Goal: Find specific page/section: Find specific page/section

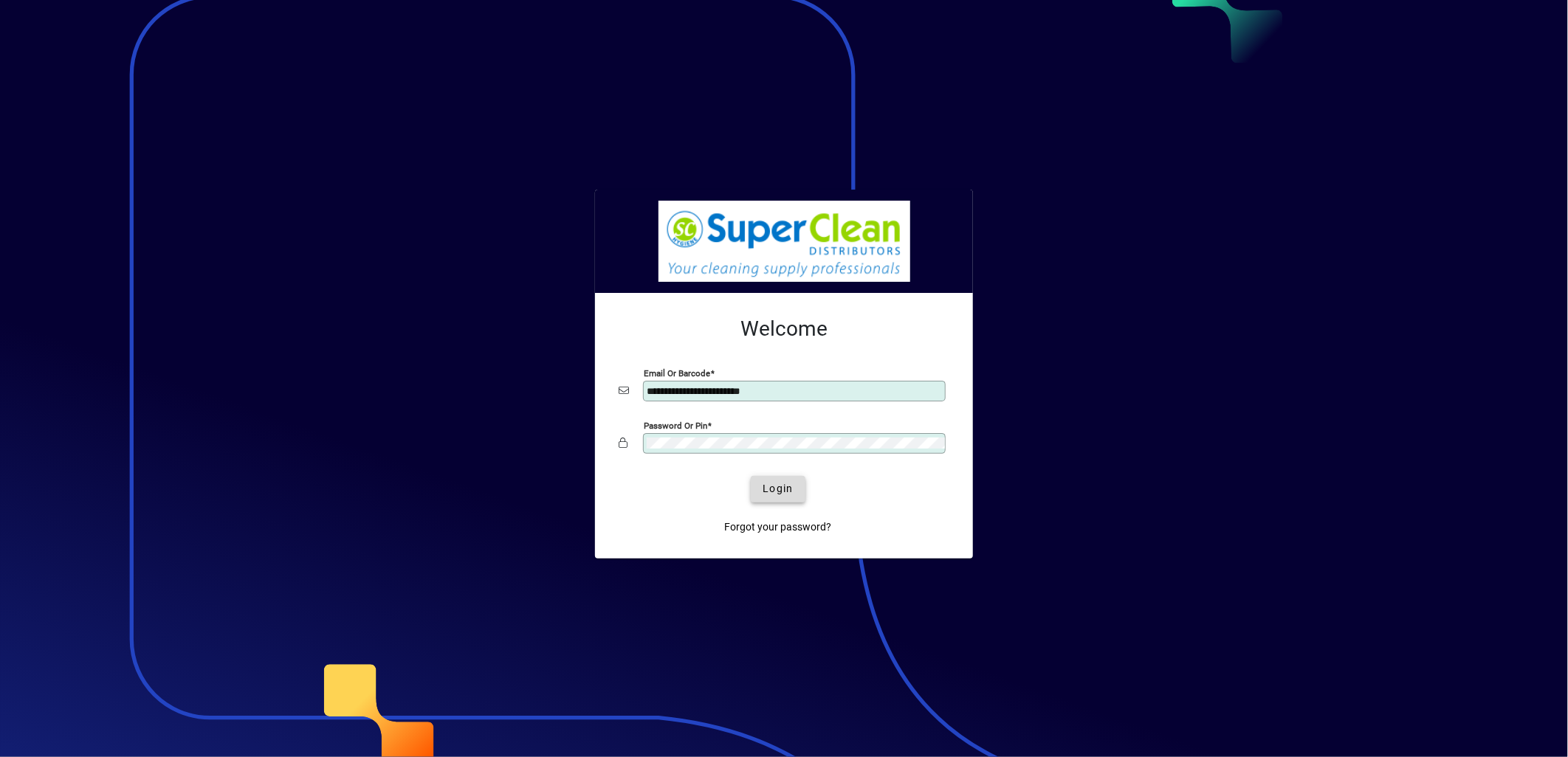
click at [781, 493] on span "Login" at bounding box center [777, 488] width 30 height 15
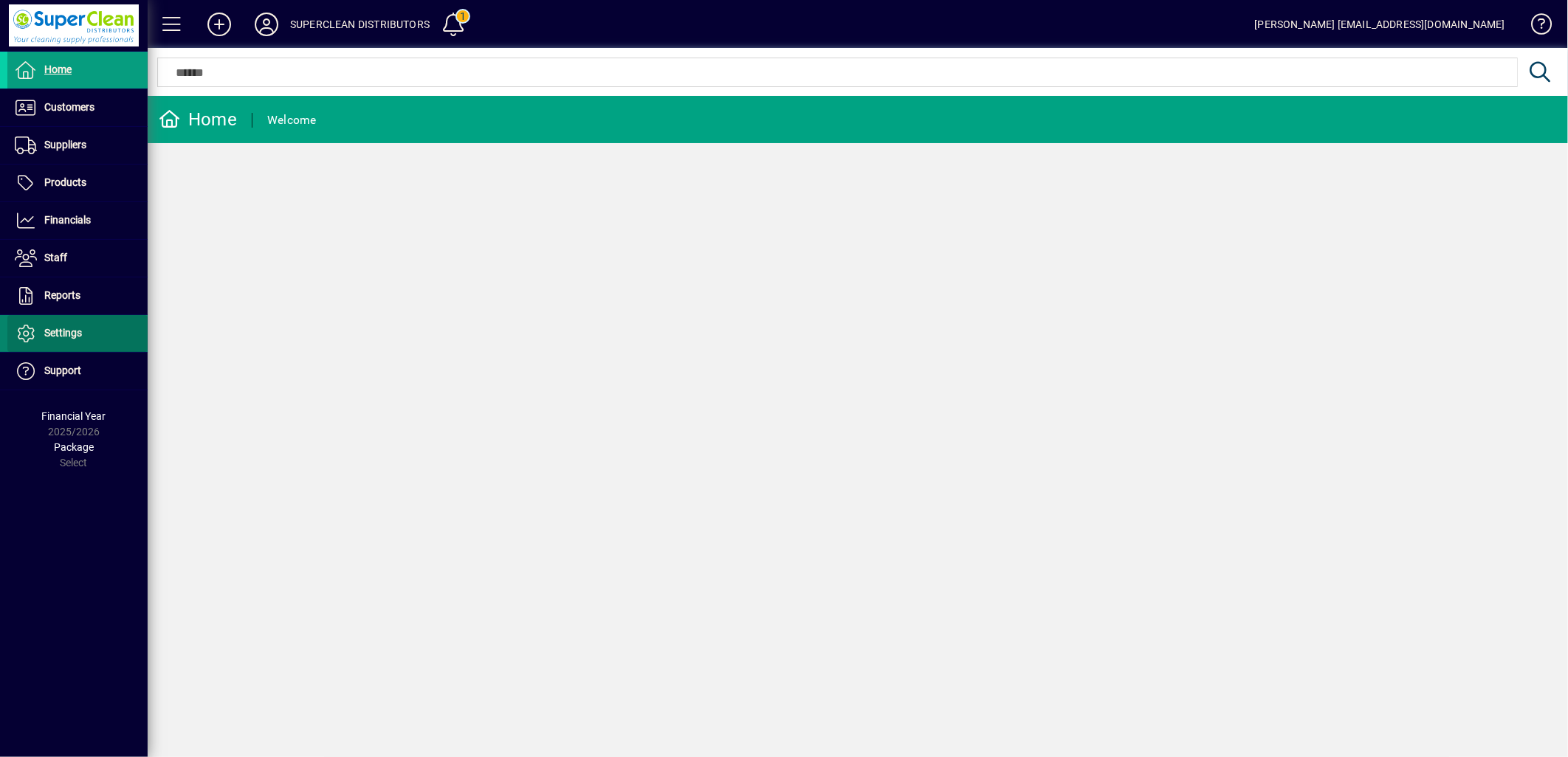
click at [45, 323] on span at bounding box center [78, 333] width 140 height 35
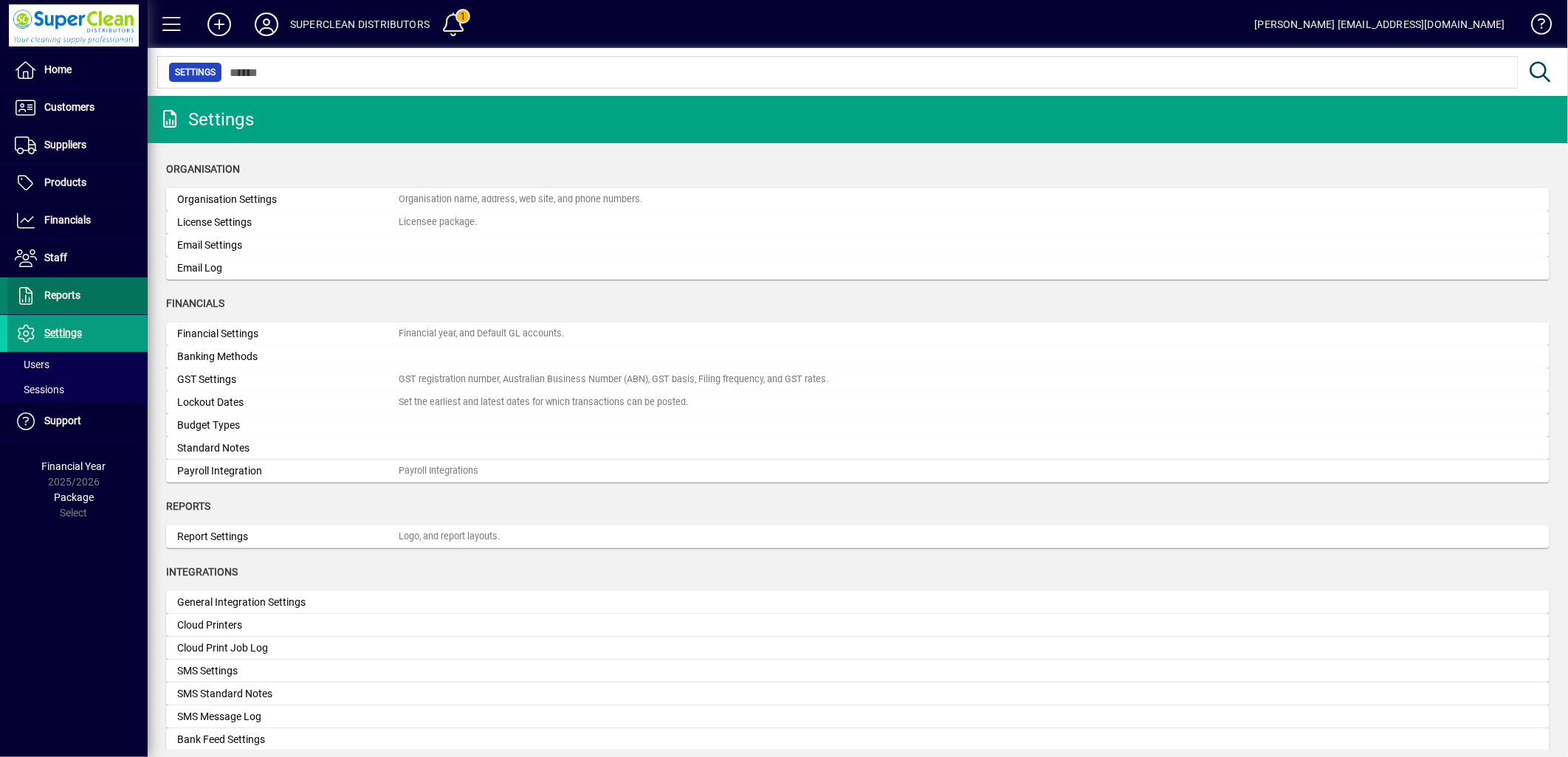
click at [52, 305] on span at bounding box center [78, 295] width 140 height 35
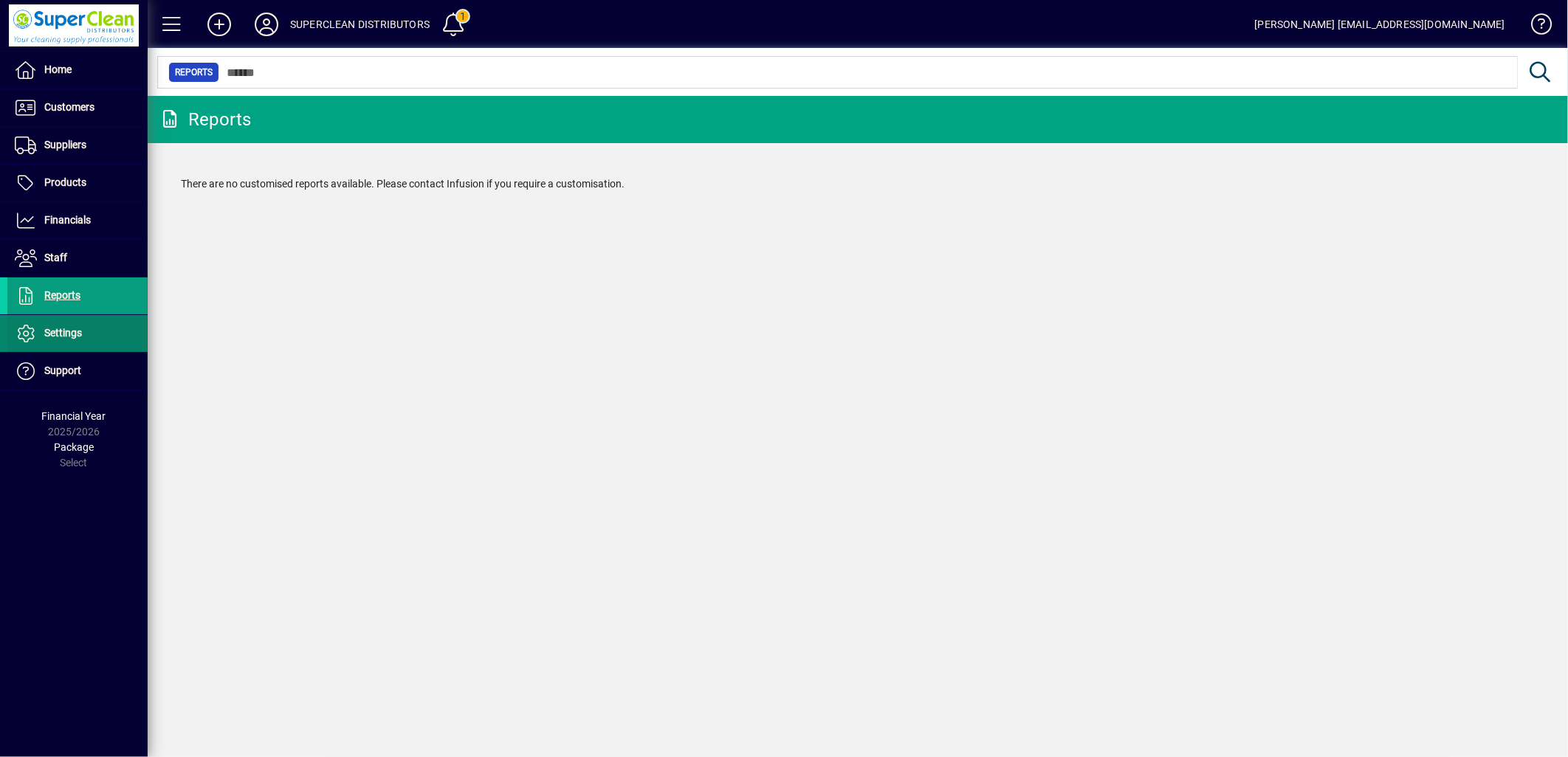
click at [86, 338] on span at bounding box center [78, 333] width 140 height 35
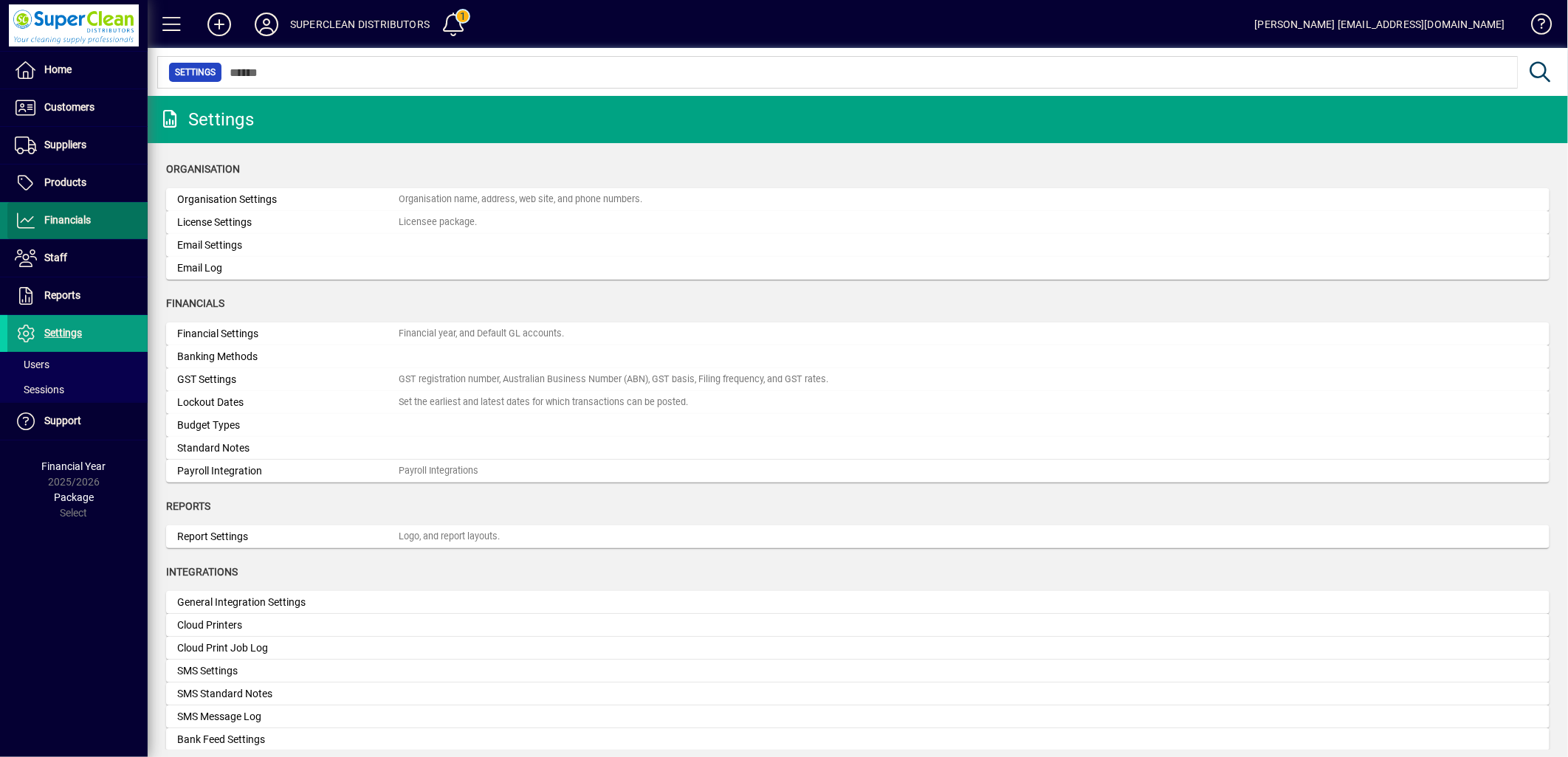
click at [68, 229] on span "Financials" at bounding box center [49, 221] width 83 height 18
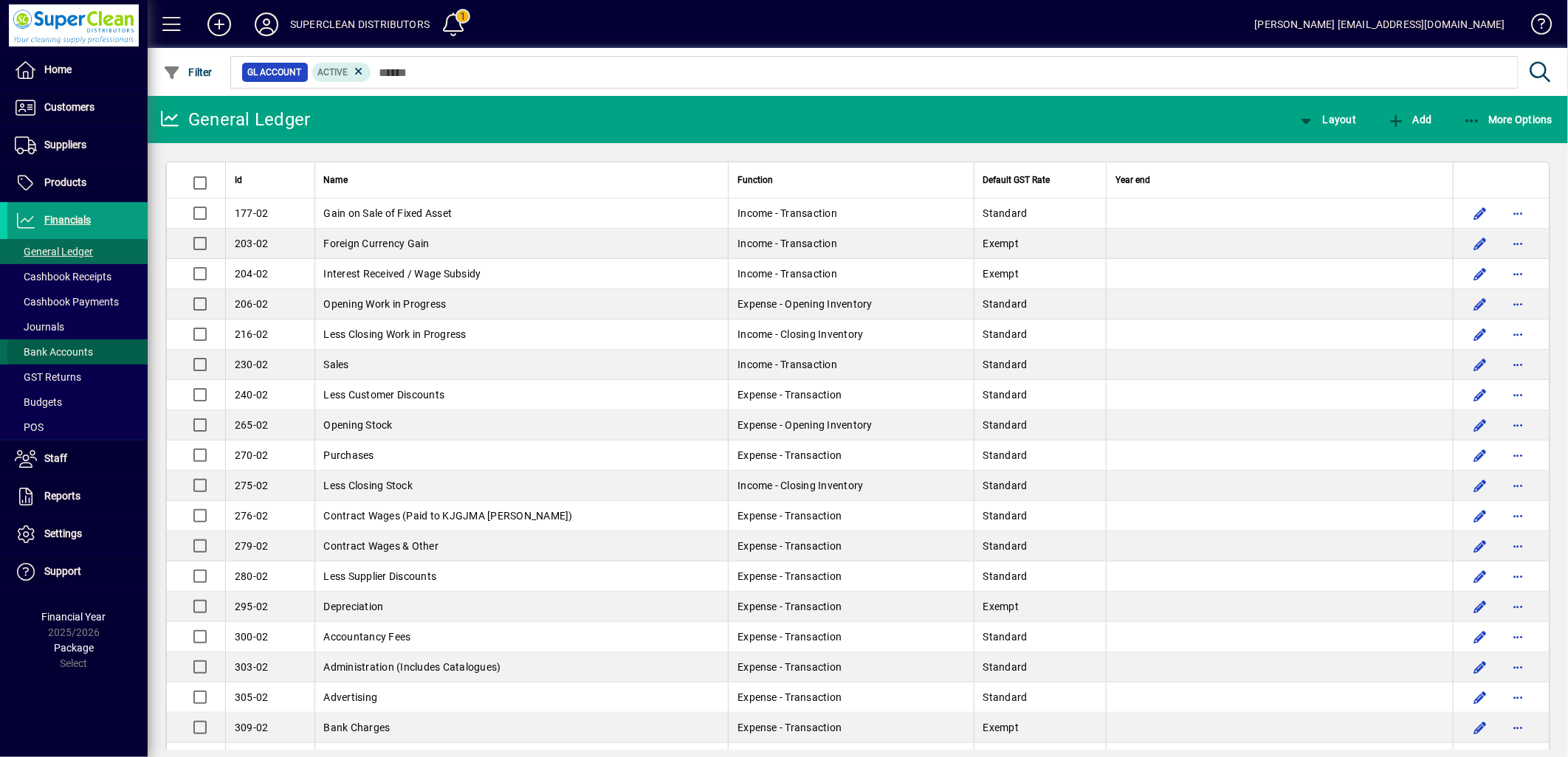
click at [92, 356] on span "Bank Accounts" at bounding box center [50, 352] width 86 height 15
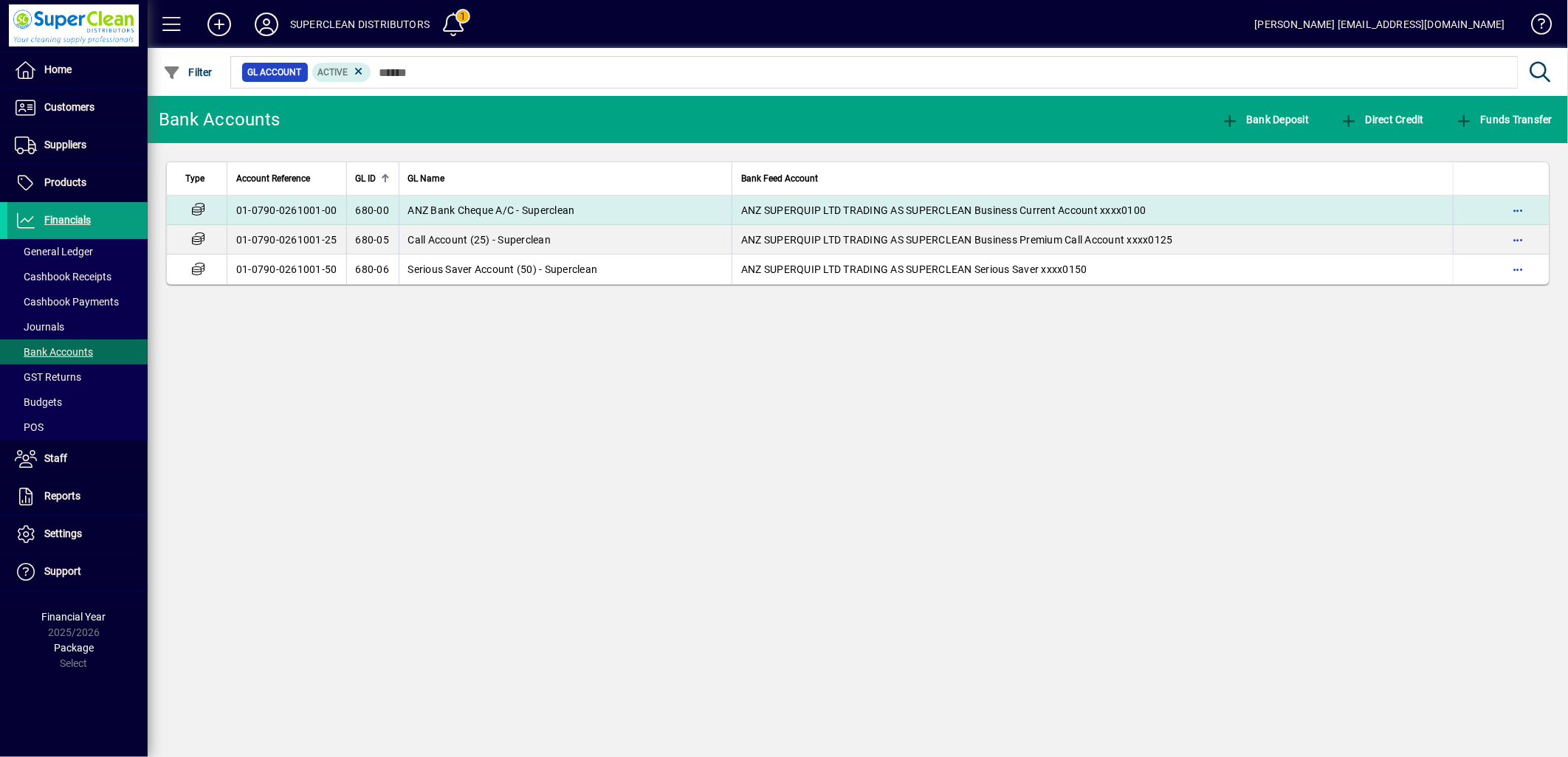
click at [431, 208] on span "ANZ Bank Cheque A/C - Superclean" at bounding box center [491, 210] width 167 height 12
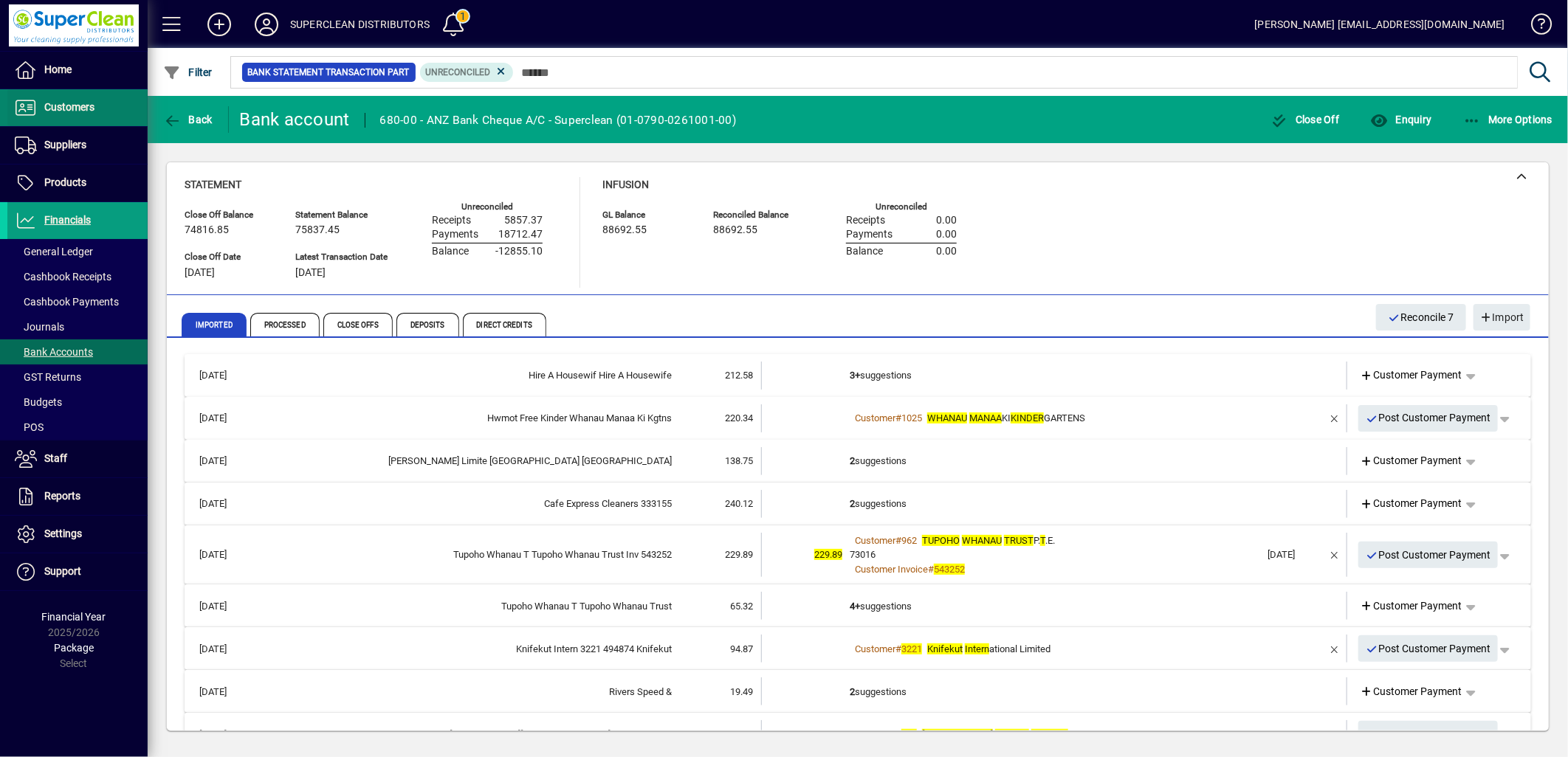
click at [76, 122] on span at bounding box center [78, 107] width 140 height 35
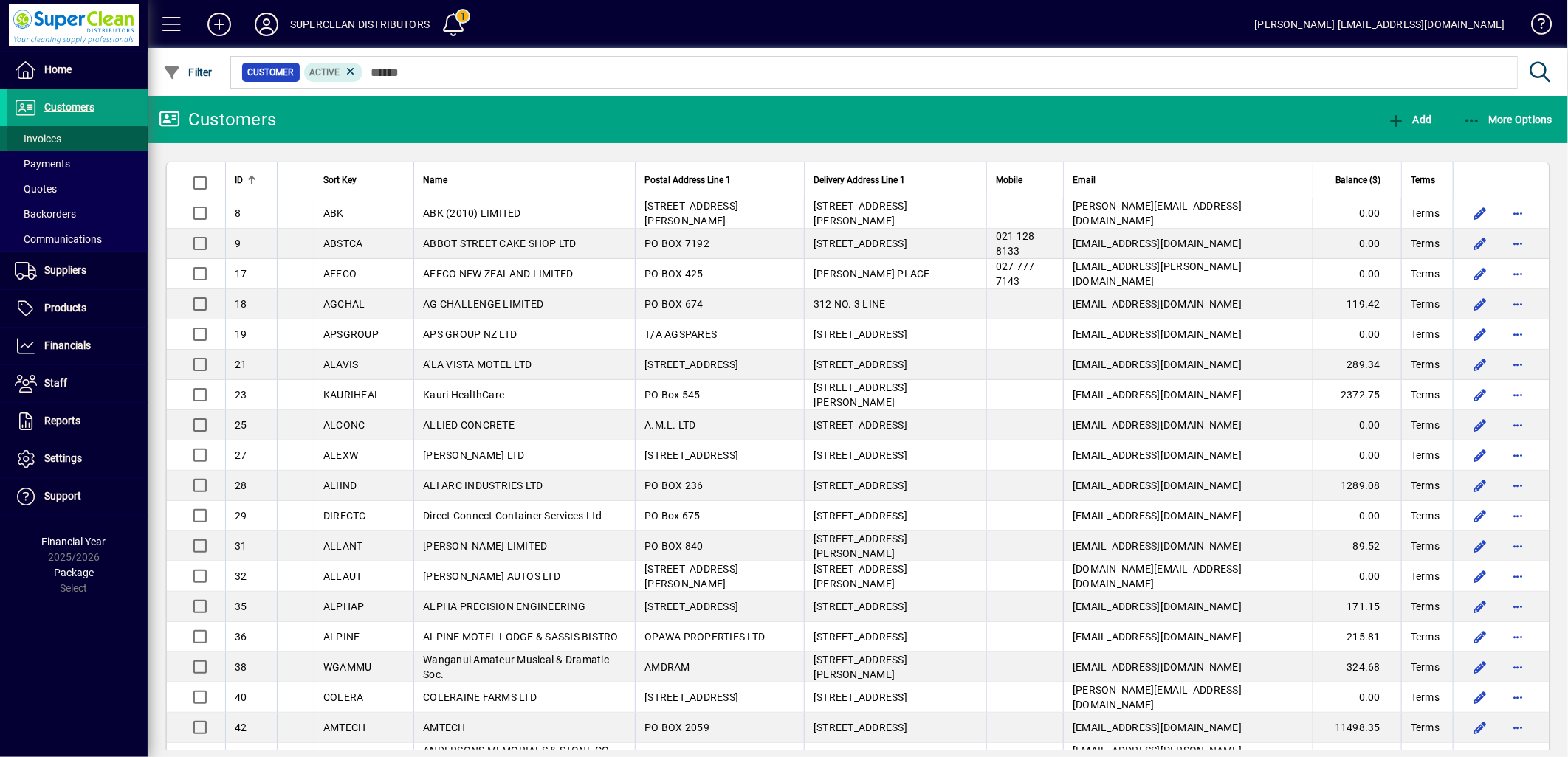
click at [39, 143] on span "Invoices" at bounding box center [38, 139] width 46 height 12
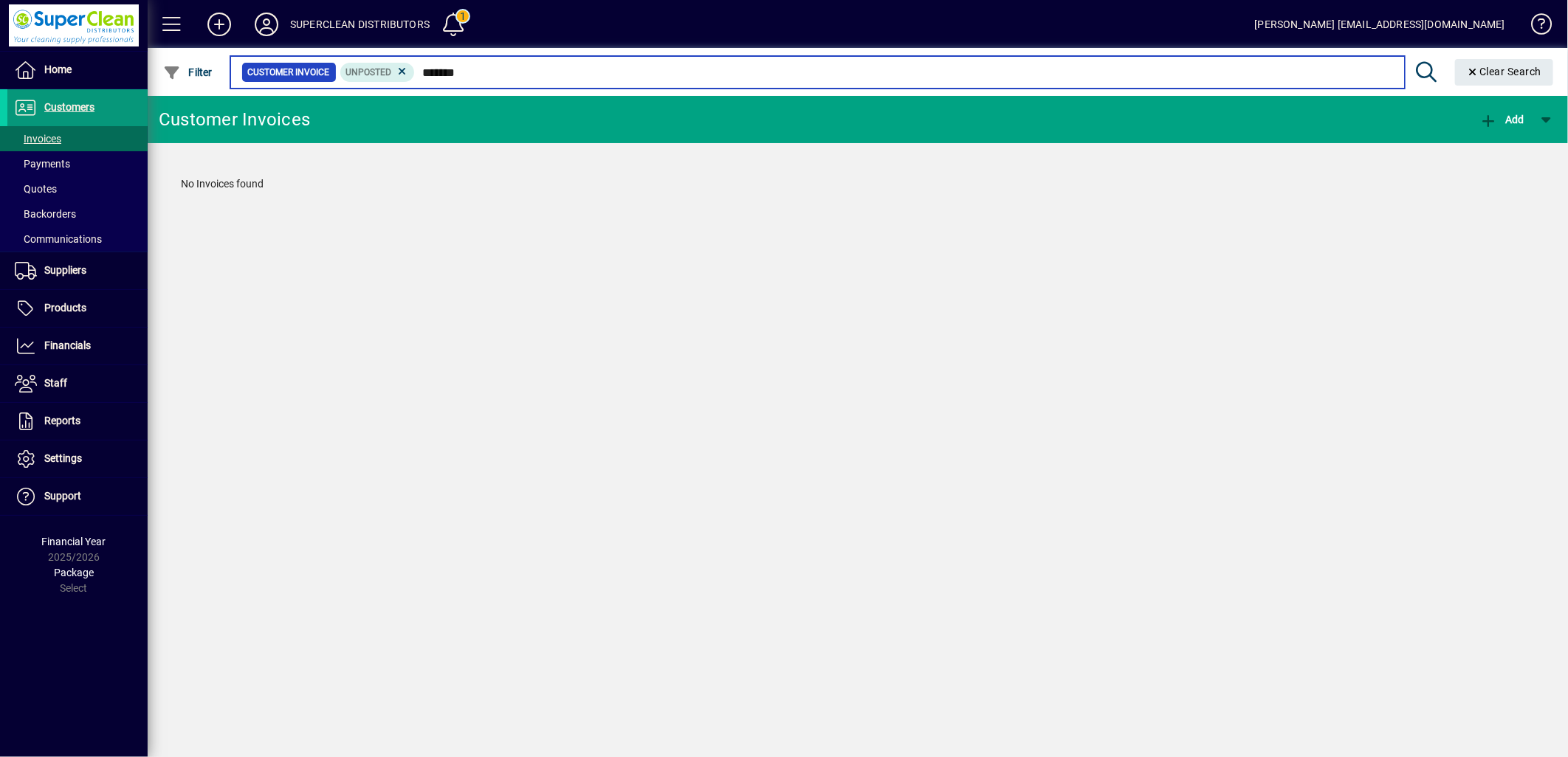
type input "*******"
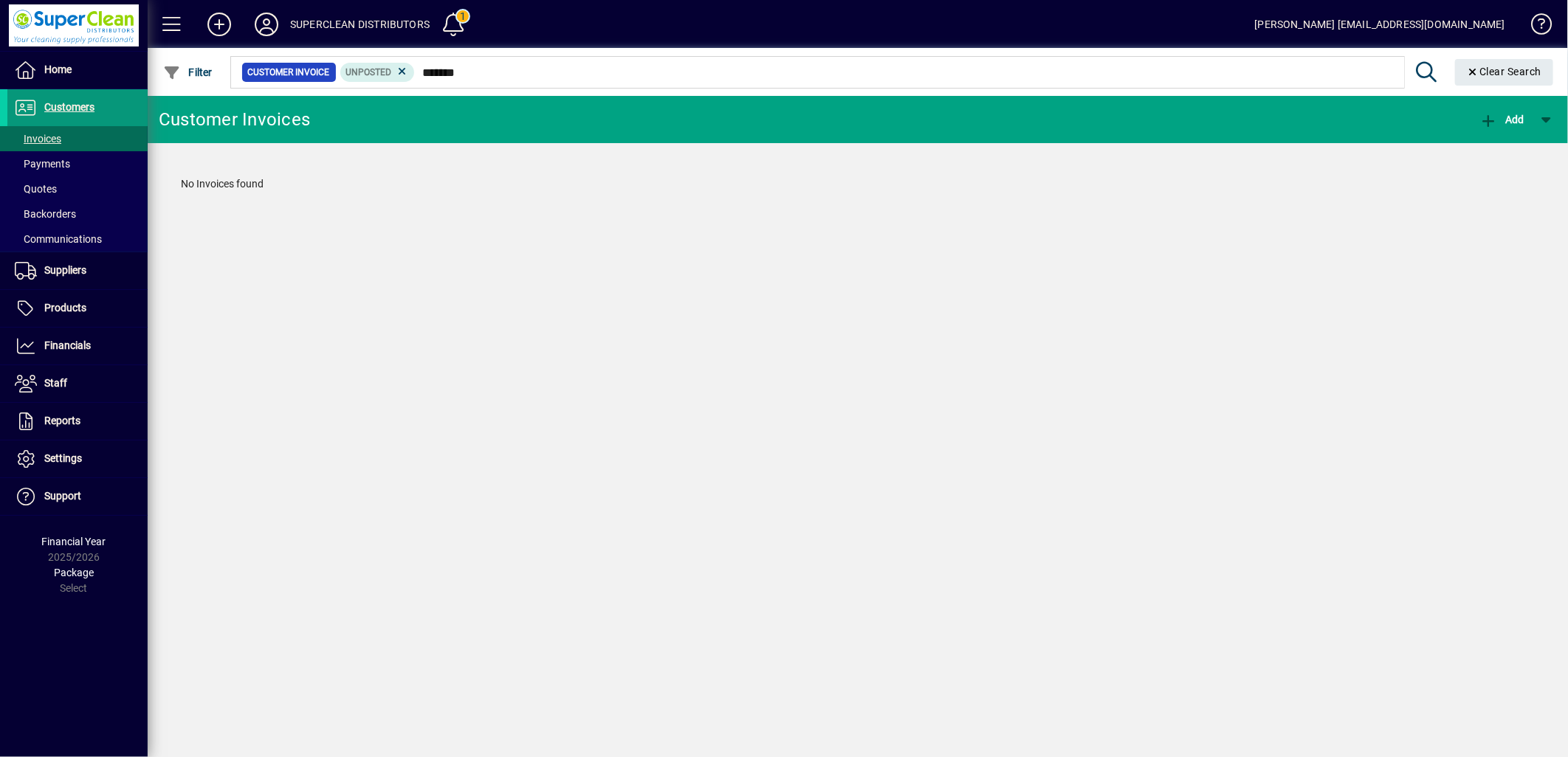
click at [90, 107] on span "Customers" at bounding box center [69, 107] width 50 height 12
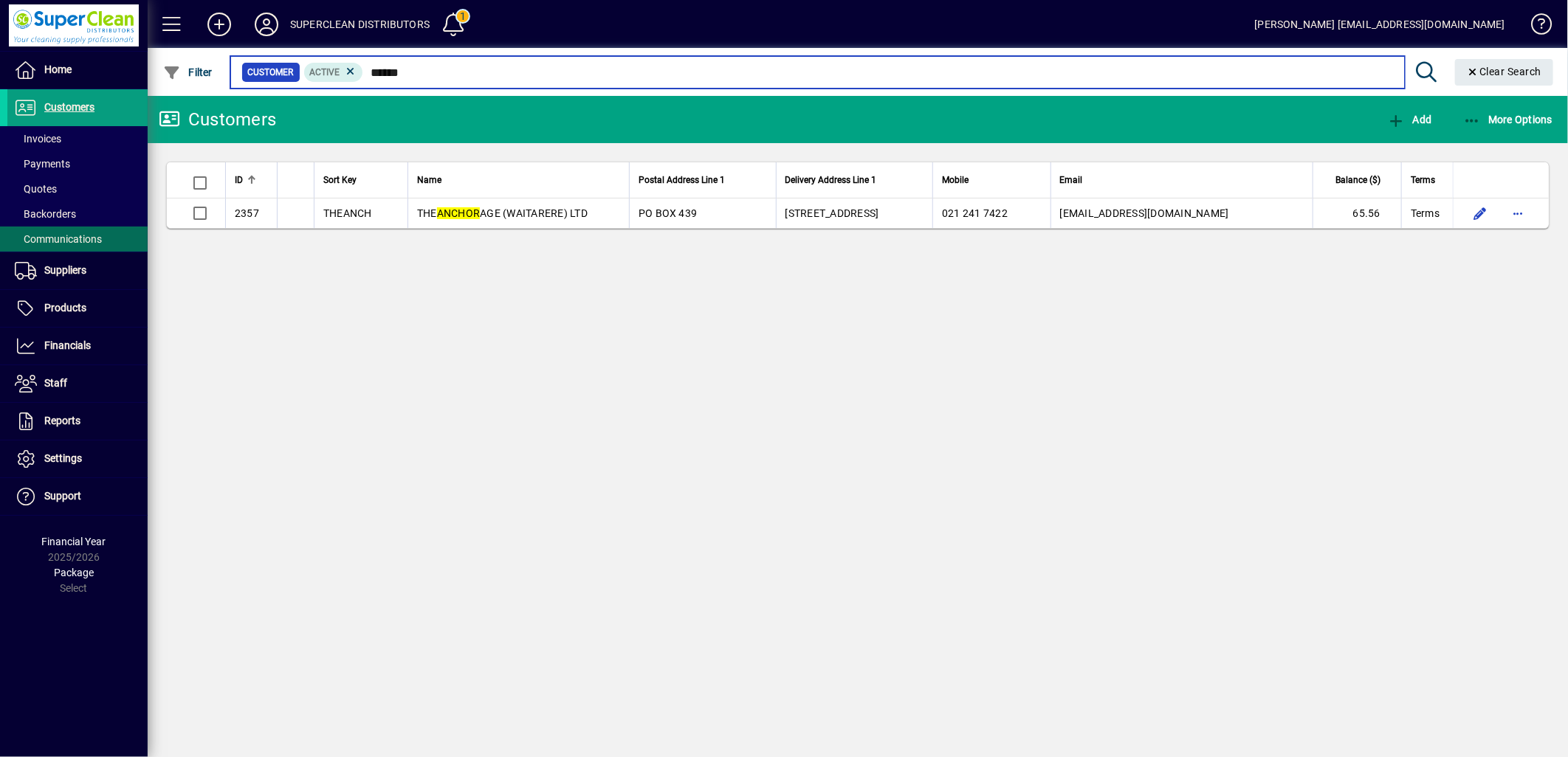
type input "******"
